Goal: Information Seeking & Learning: Learn about a topic

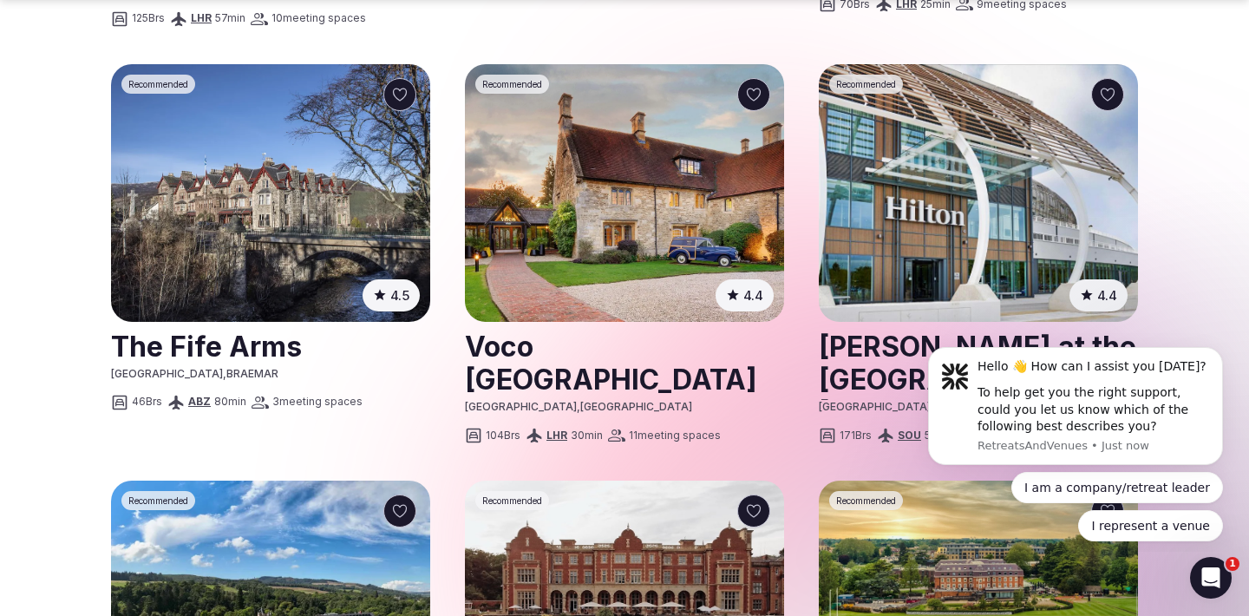
click at [564, 253] on img at bounding box center [624, 193] width 319 height 258
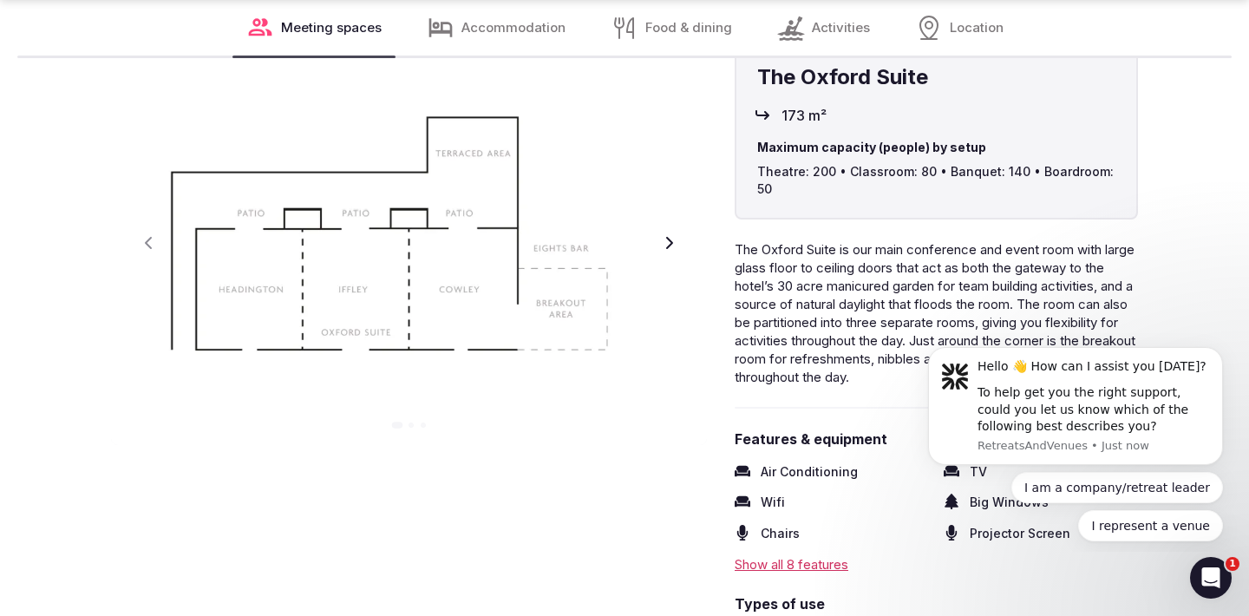
scroll to position [2107, 0]
click at [670, 244] on icon "button" at bounding box center [669, 242] width 7 height 12
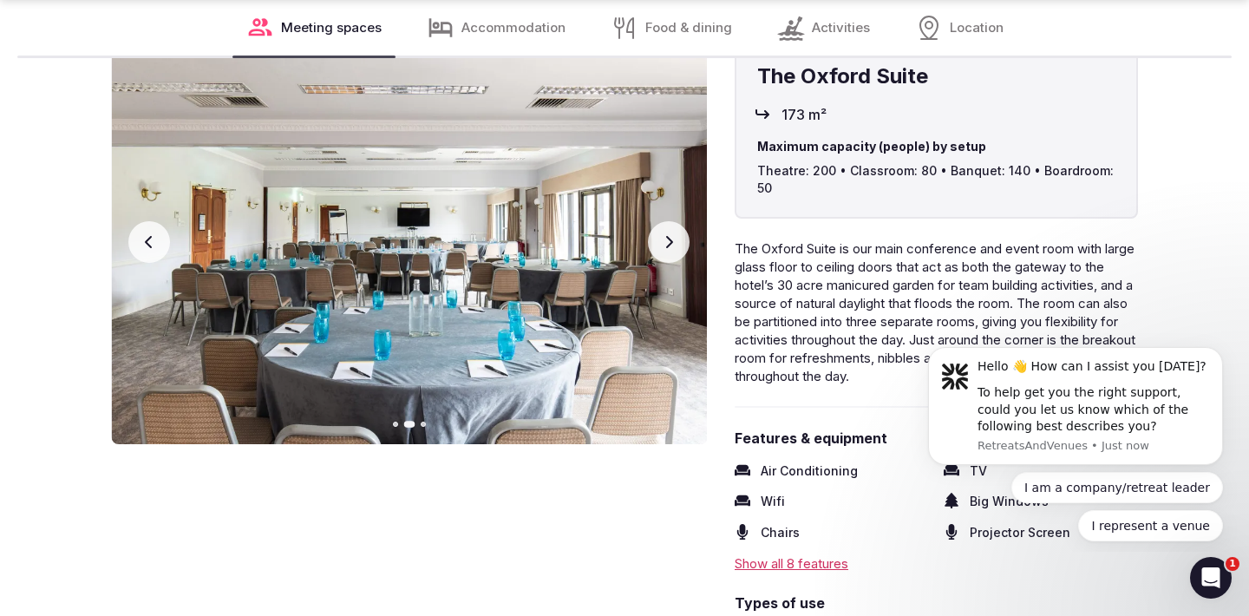
click at [670, 244] on icon "button" at bounding box center [669, 242] width 7 height 12
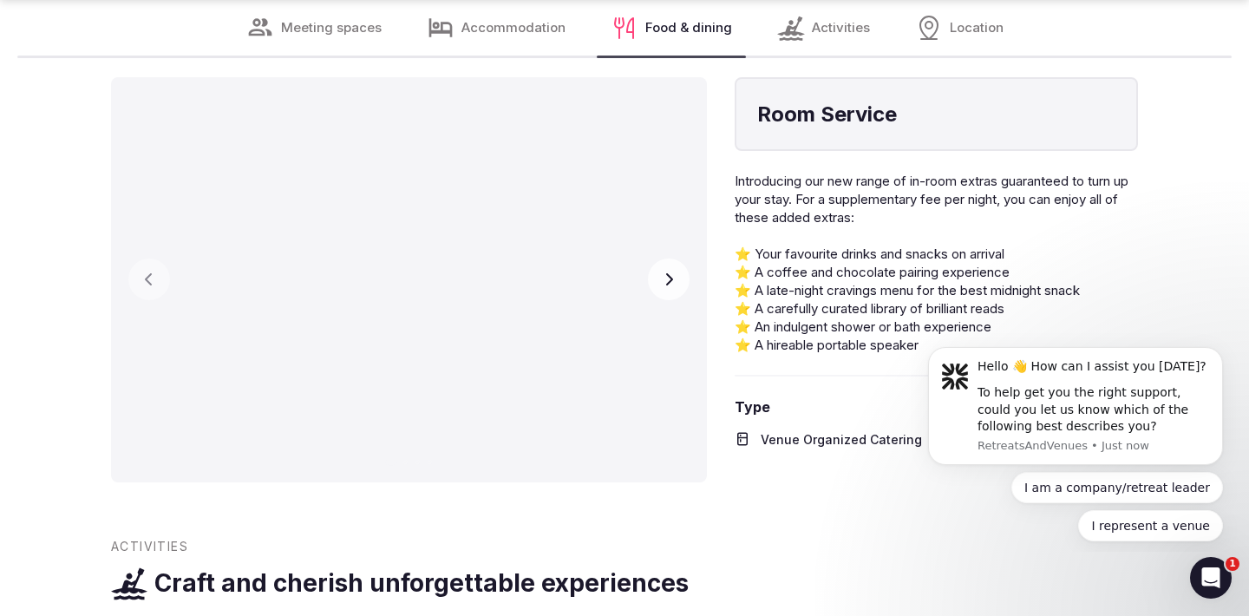
scroll to position [9335, 0]
